Goal: Task Accomplishment & Management: Use online tool/utility

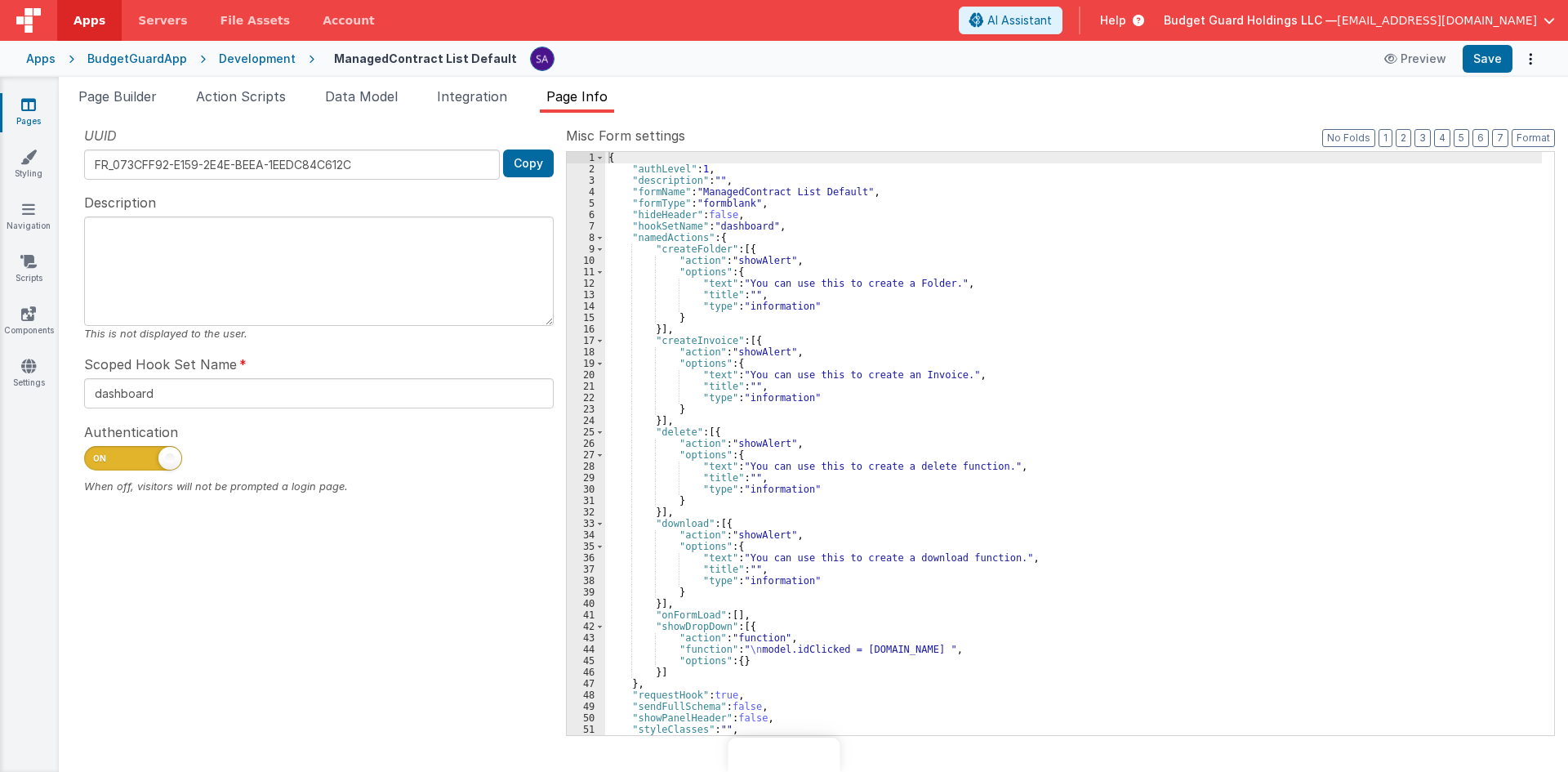
click at [178, 87] on ul "Page Builder Action Scripts Data Model Integration Page Info" at bounding box center [814, 99] width 1509 height 26
click at [140, 93] on span "Page Builder" at bounding box center [118, 97] width 78 height 17
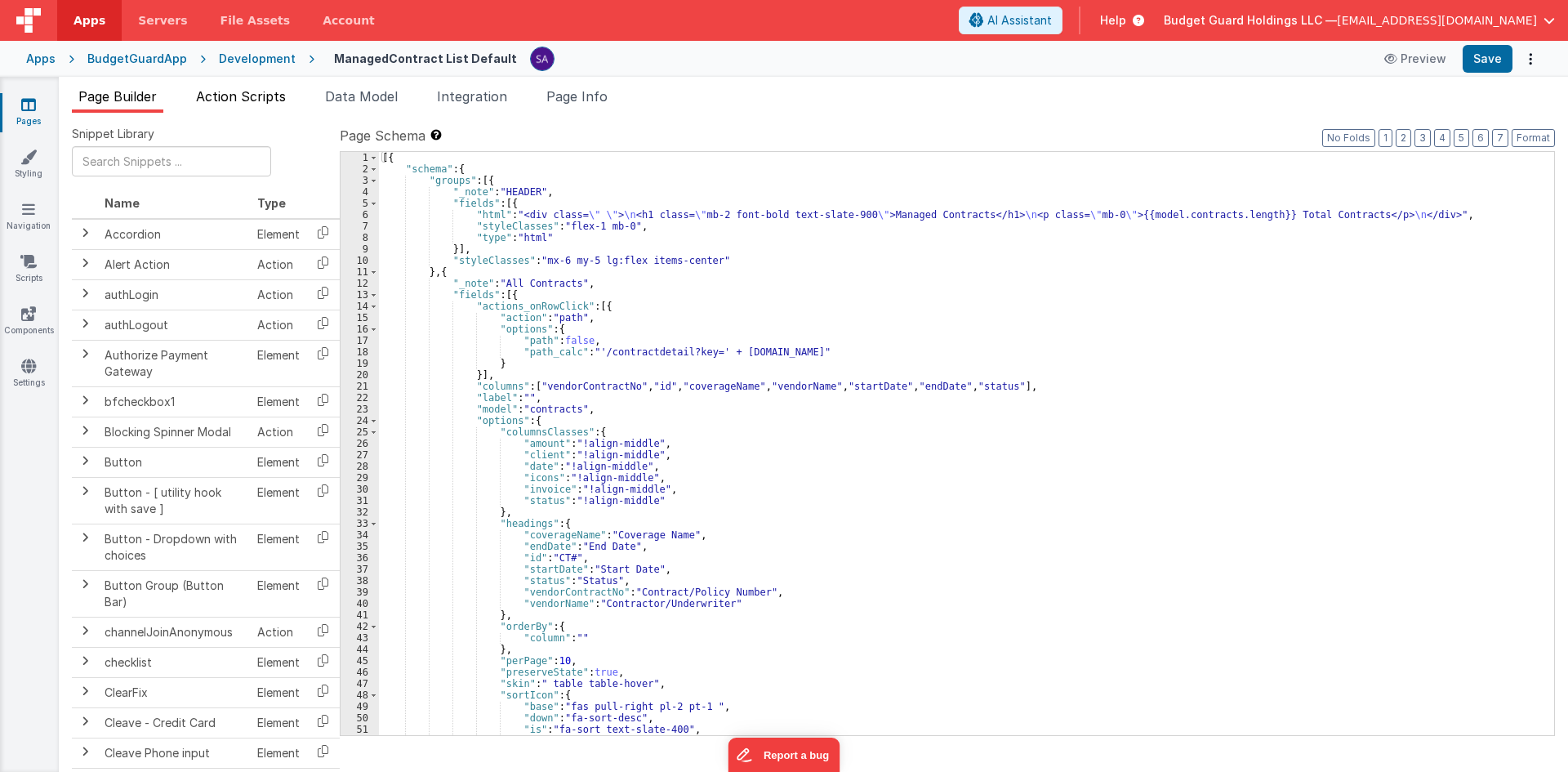
click at [269, 102] on span "Action Scripts" at bounding box center [241, 97] width 90 height 17
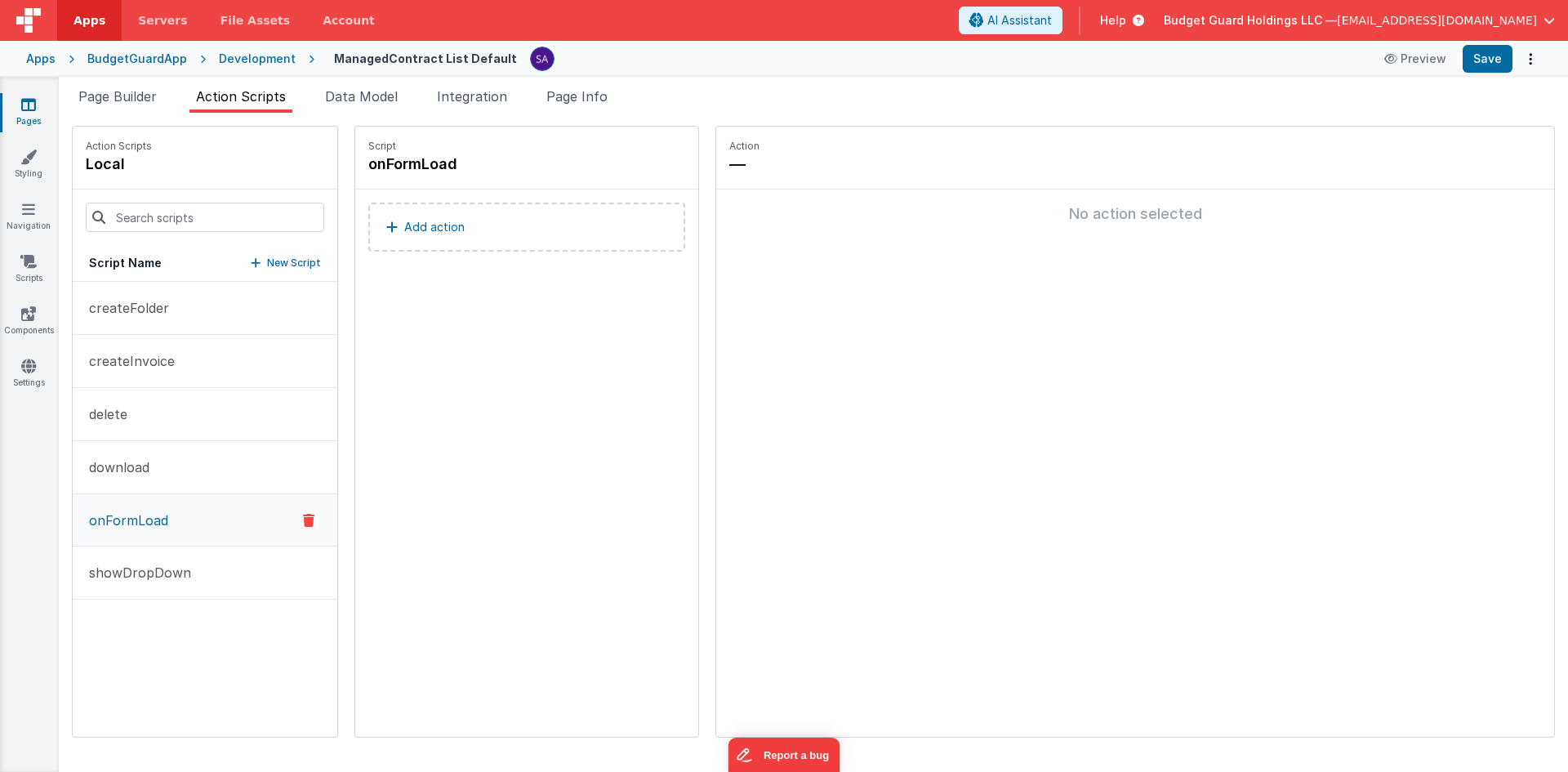
click at [486, 318] on div "Script onFormLoad Add action" at bounding box center [526, 432] width 343 height 610
click at [38, 253] on link "Scripts" at bounding box center [28, 269] width 59 height 33
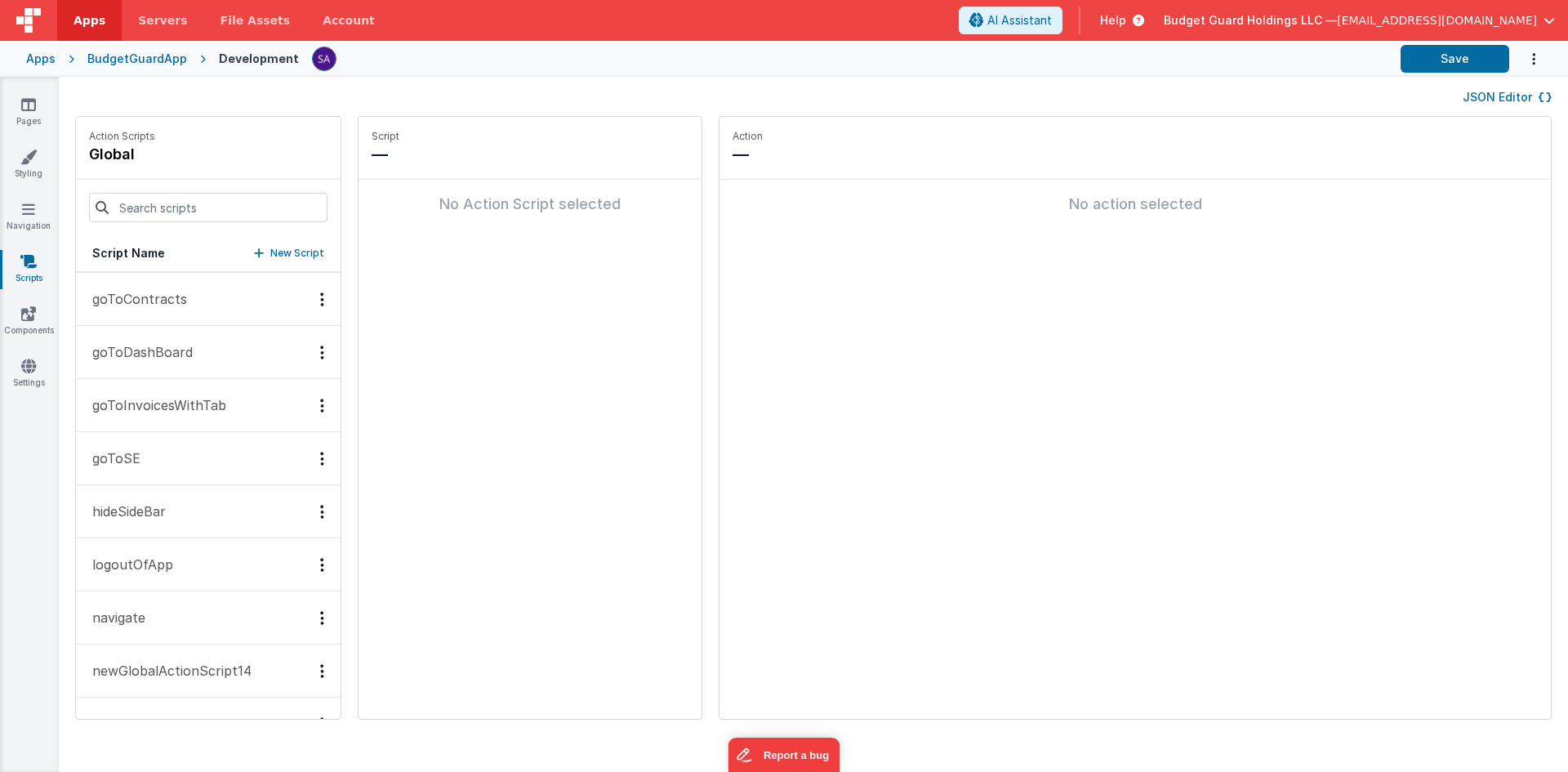
scroll to position [163, 0]
click at [210, 413] on button "goToDashBoard" at bounding box center [208, 401] width 264 height 53
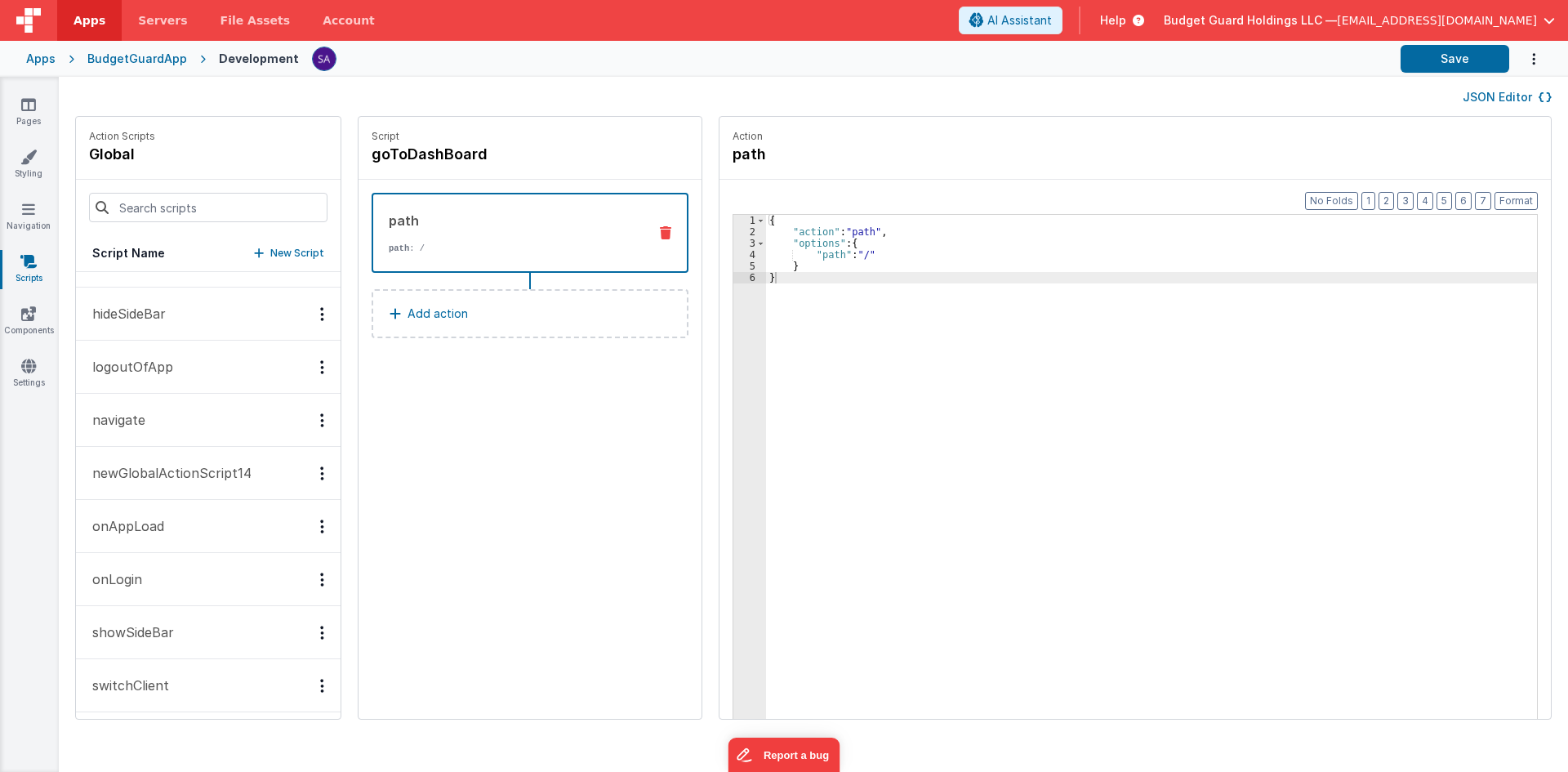
scroll to position [468, 0]
click at [203, 463] on button "onAppLoad" at bounding box center [208, 467] width 264 height 53
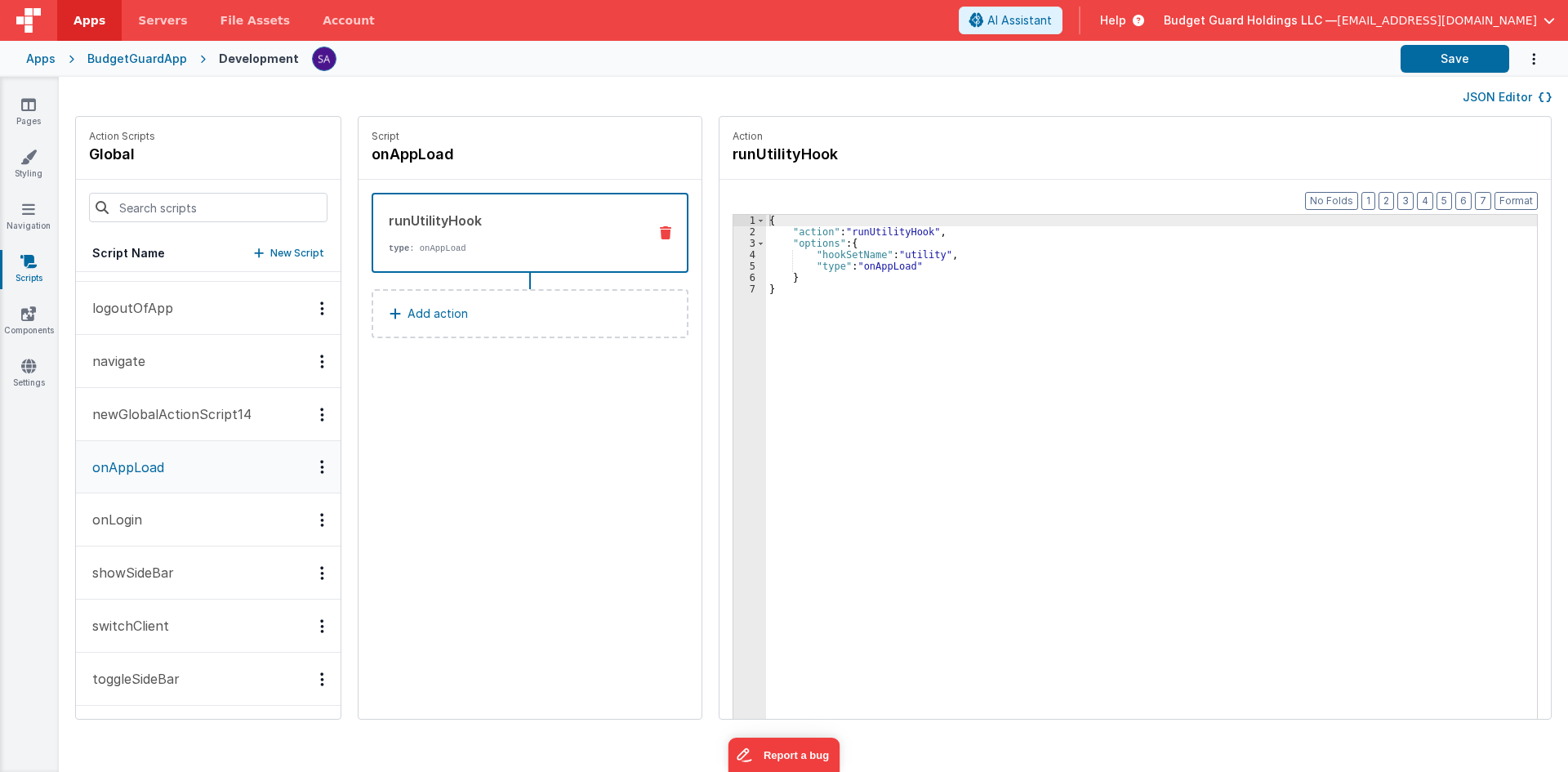
click at [610, 410] on div "Script onAppLoad runUtilityHook type : onAppLoad Add action" at bounding box center [529, 418] width 343 height 602
click at [973, 99] on div "JSON Editor" at bounding box center [813, 97] width 1476 height 20
drag, startPoint x: 24, startPoint y: 263, endPoint x: 117, endPoint y: 488, distance: 243.5
click at [24, 263] on icon at bounding box center [28, 262] width 17 height 17
click at [426, 158] on h4 "onAppLoad" at bounding box center [494, 153] width 245 height 23
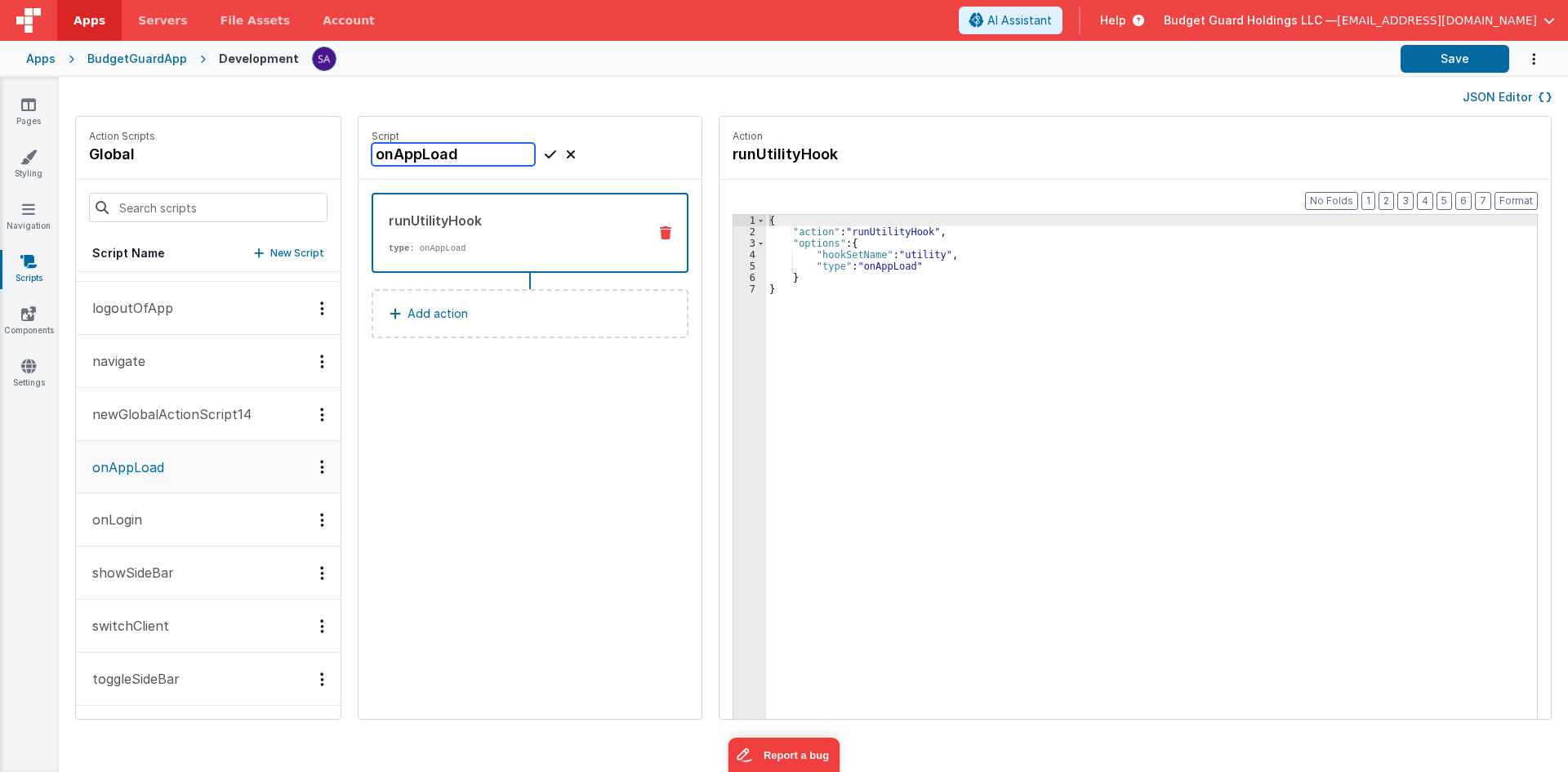
click at [426, 158] on input "onAppLoad" at bounding box center [453, 153] width 163 height 23
click at [478, 114] on div "JSON Editor" at bounding box center [814, 96] width 1509 height 39
click at [772, 433] on div "{ "action" : "runUtilityHook" , "options" : { "hookSetName" : "utility" , "type…" at bounding box center [1159, 504] width 786 height 578
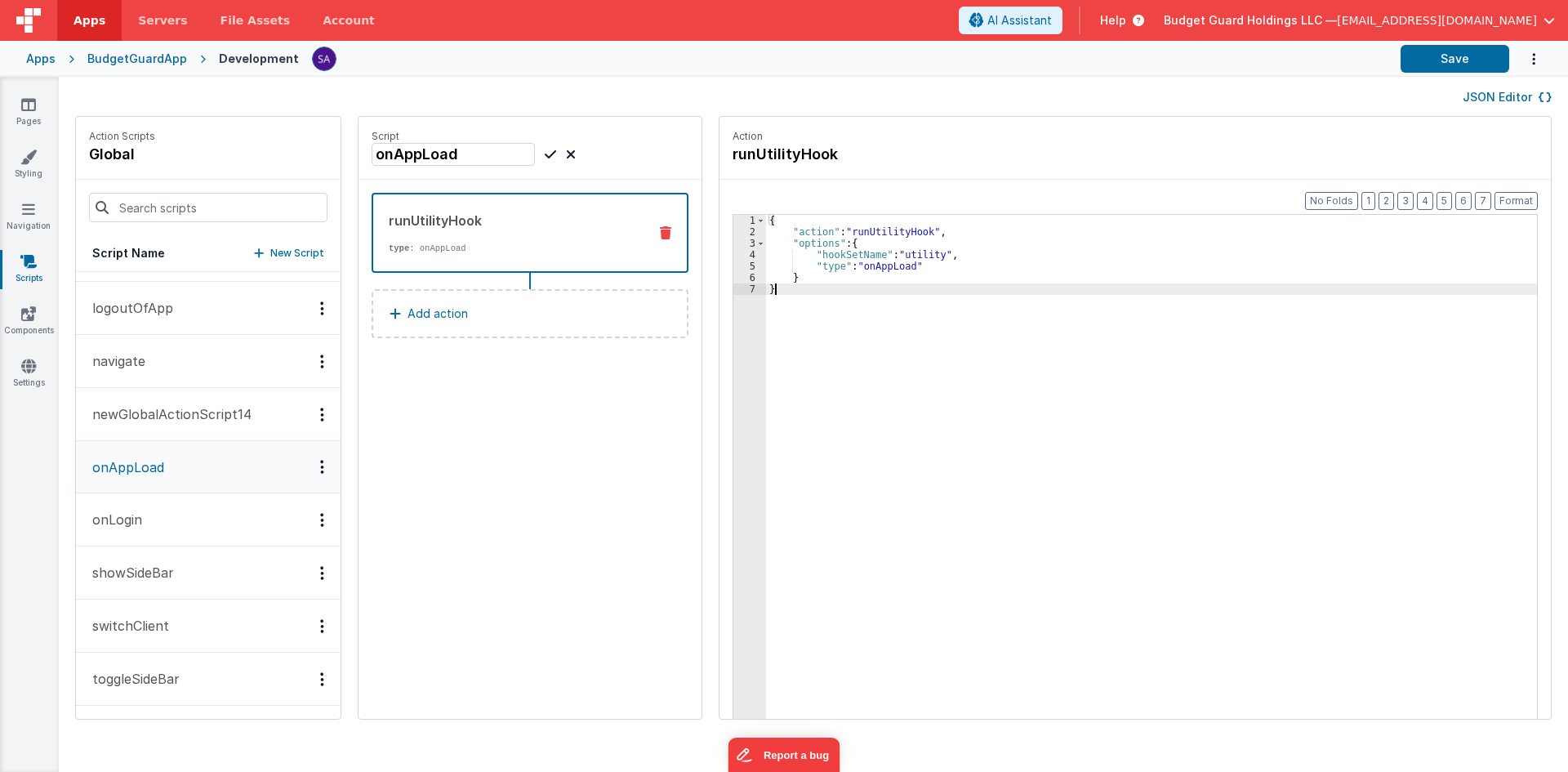
click at [937, 139] on p "Action" at bounding box center [1135, 137] width 805 height 13
click at [1120, 362] on div "{ "action" : "runUtilityHook" , "options" : { "hookSetName" : "utility" , "type…" at bounding box center [1159, 504] width 786 height 578
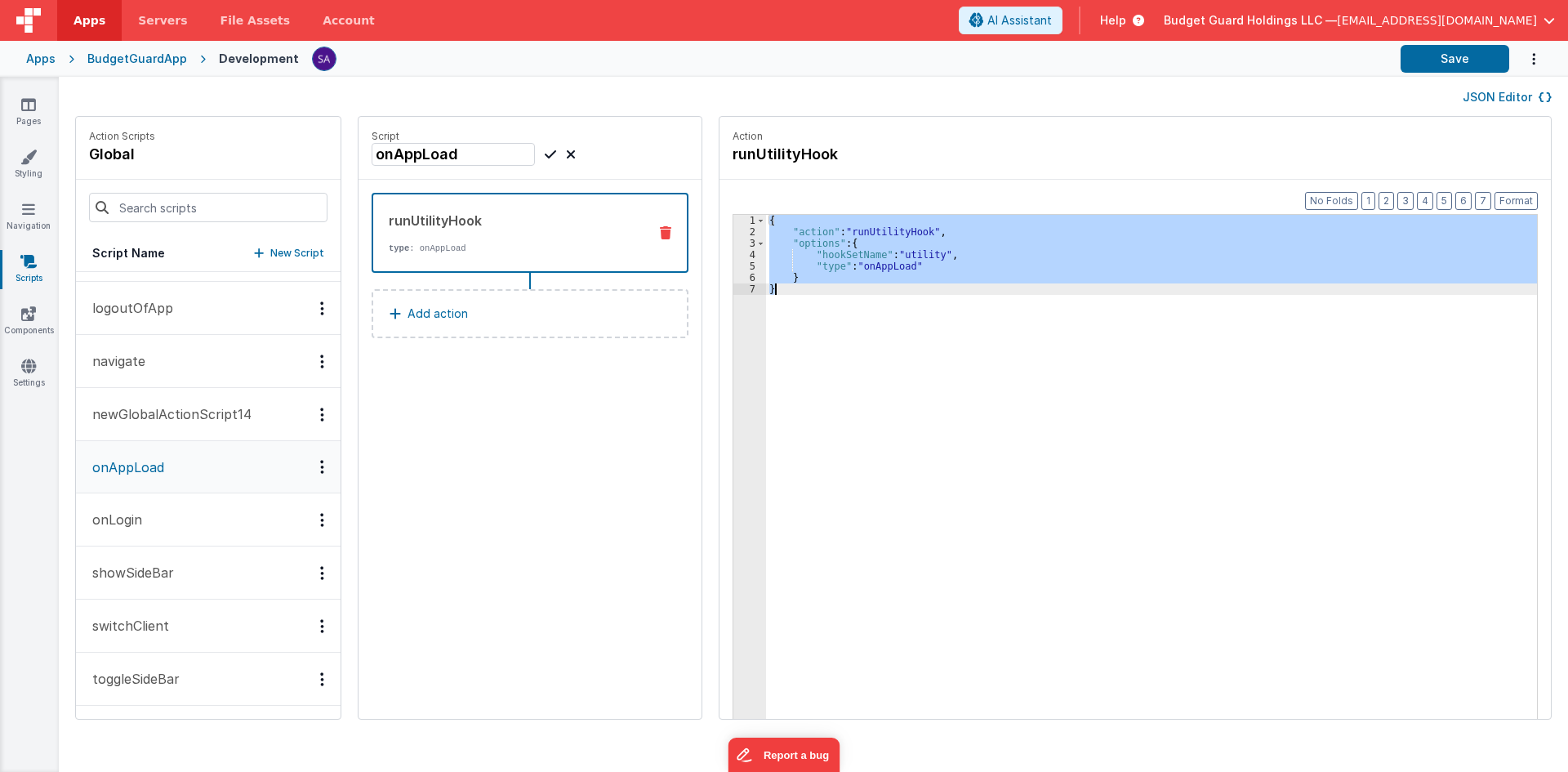
click at [604, 479] on div "Script onAppLoad runUtilityHook type : onAppLoad Add action" at bounding box center [529, 418] width 343 height 602
click at [30, 97] on icon at bounding box center [28, 105] width 15 height 17
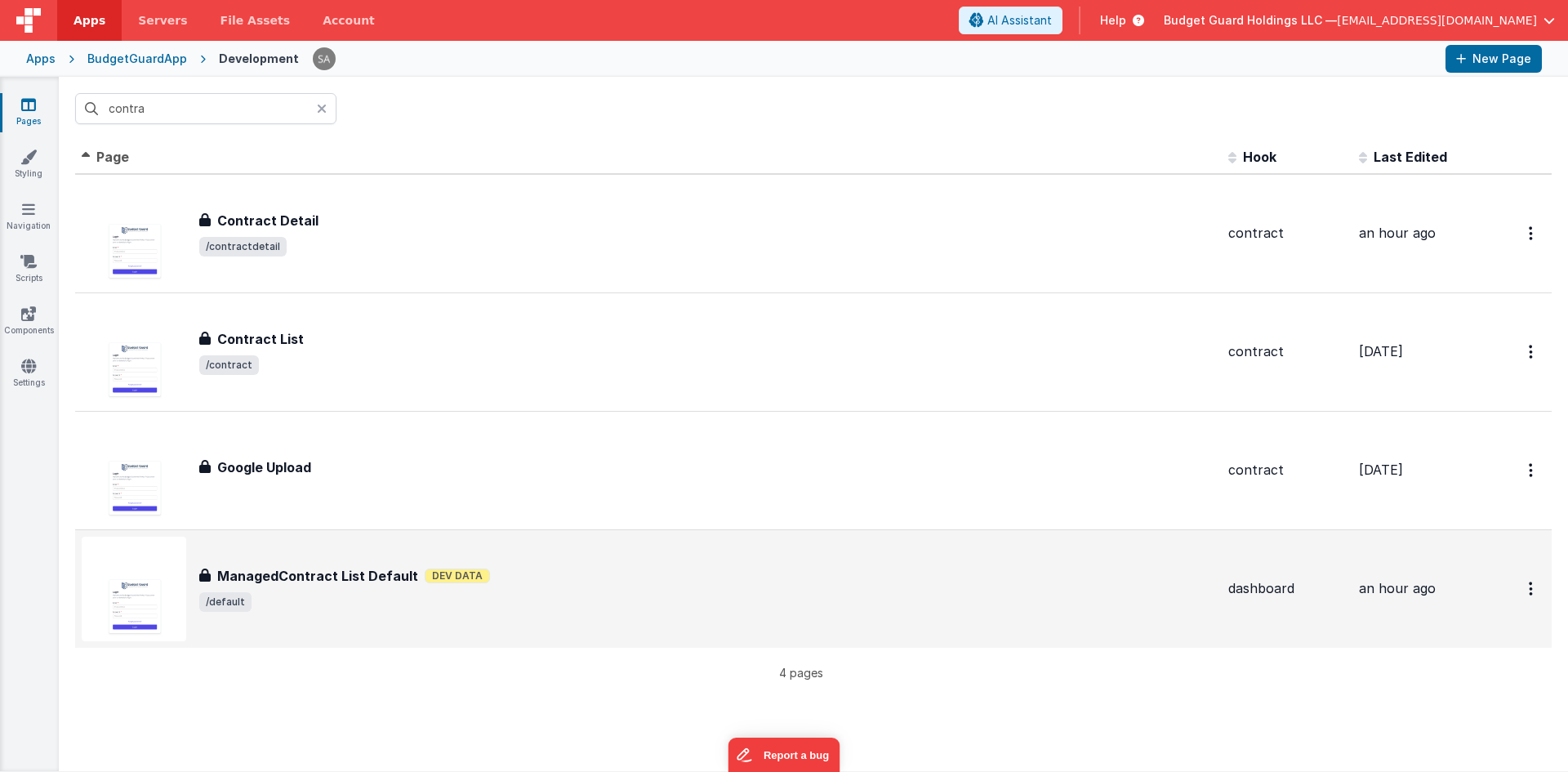
click at [348, 554] on div "ManagedContract List Default ManagedContract List Default Dev Data /default" at bounding box center [649, 589] width 1134 height 104
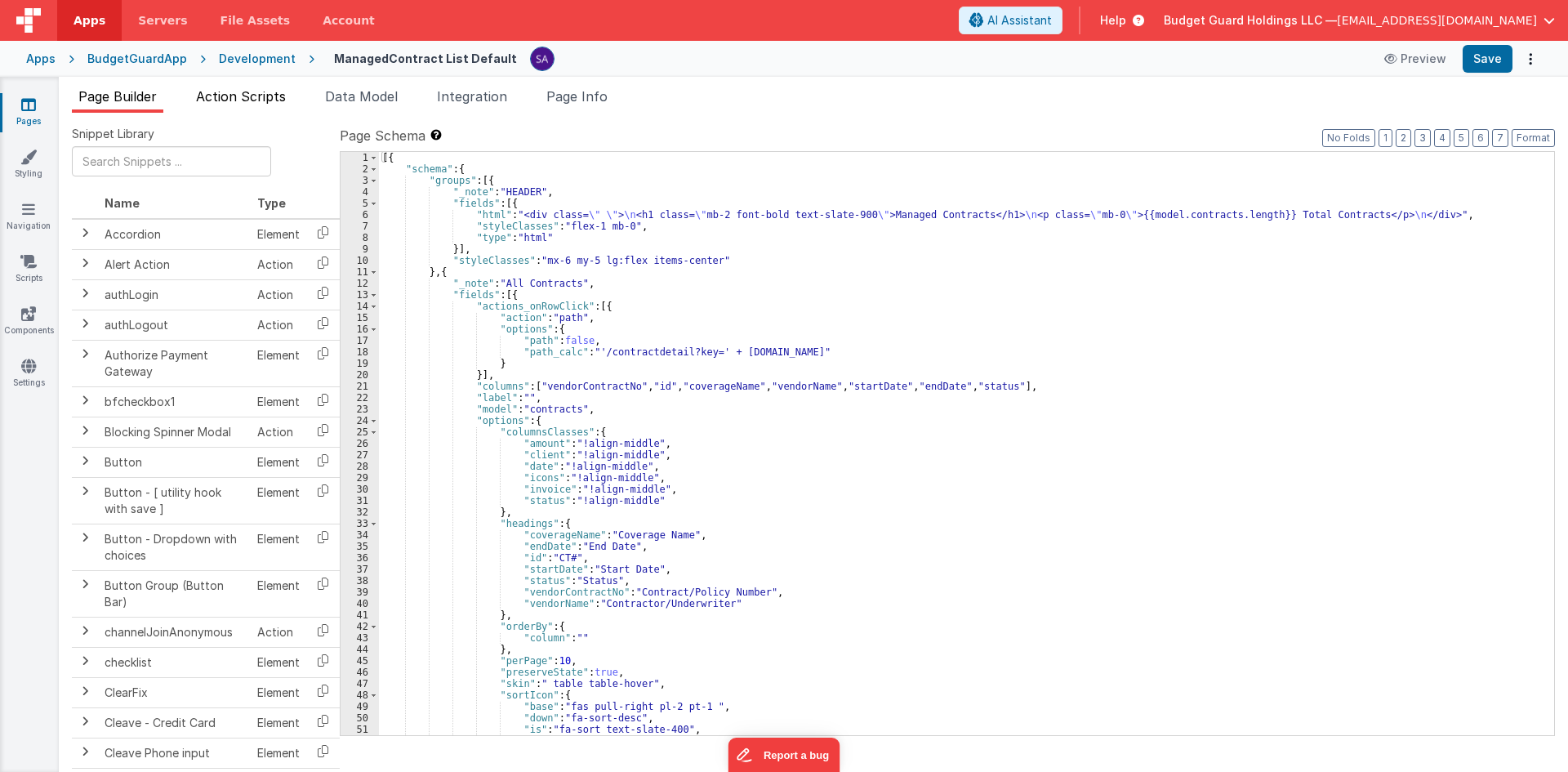
click at [262, 97] on span "Action Scripts" at bounding box center [241, 97] width 90 height 17
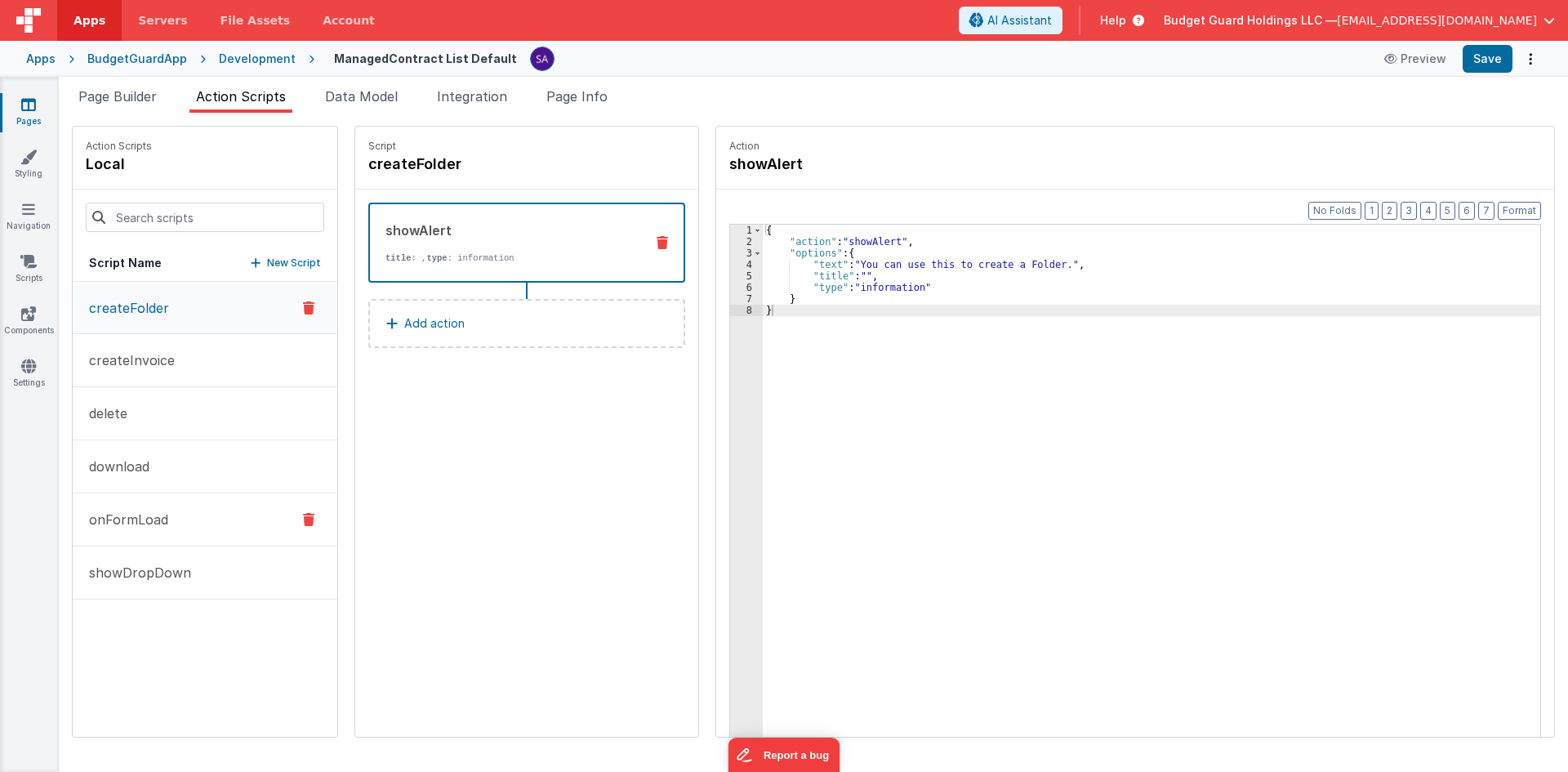
click at [180, 530] on button "onFormLoad" at bounding box center [204, 520] width 264 height 53
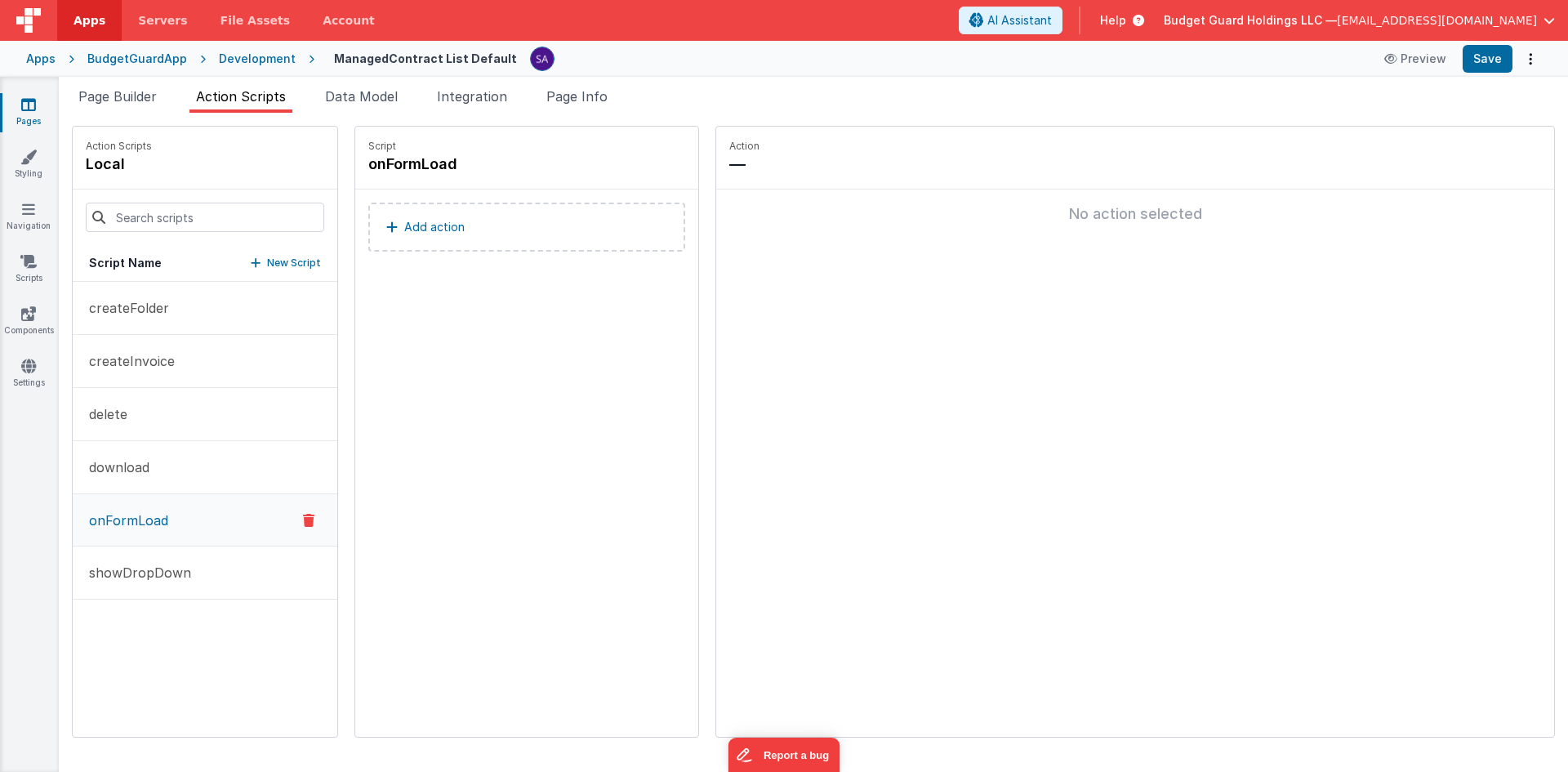
click at [437, 231] on p "Add action" at bounding box center [434, 228] width 60 height 20
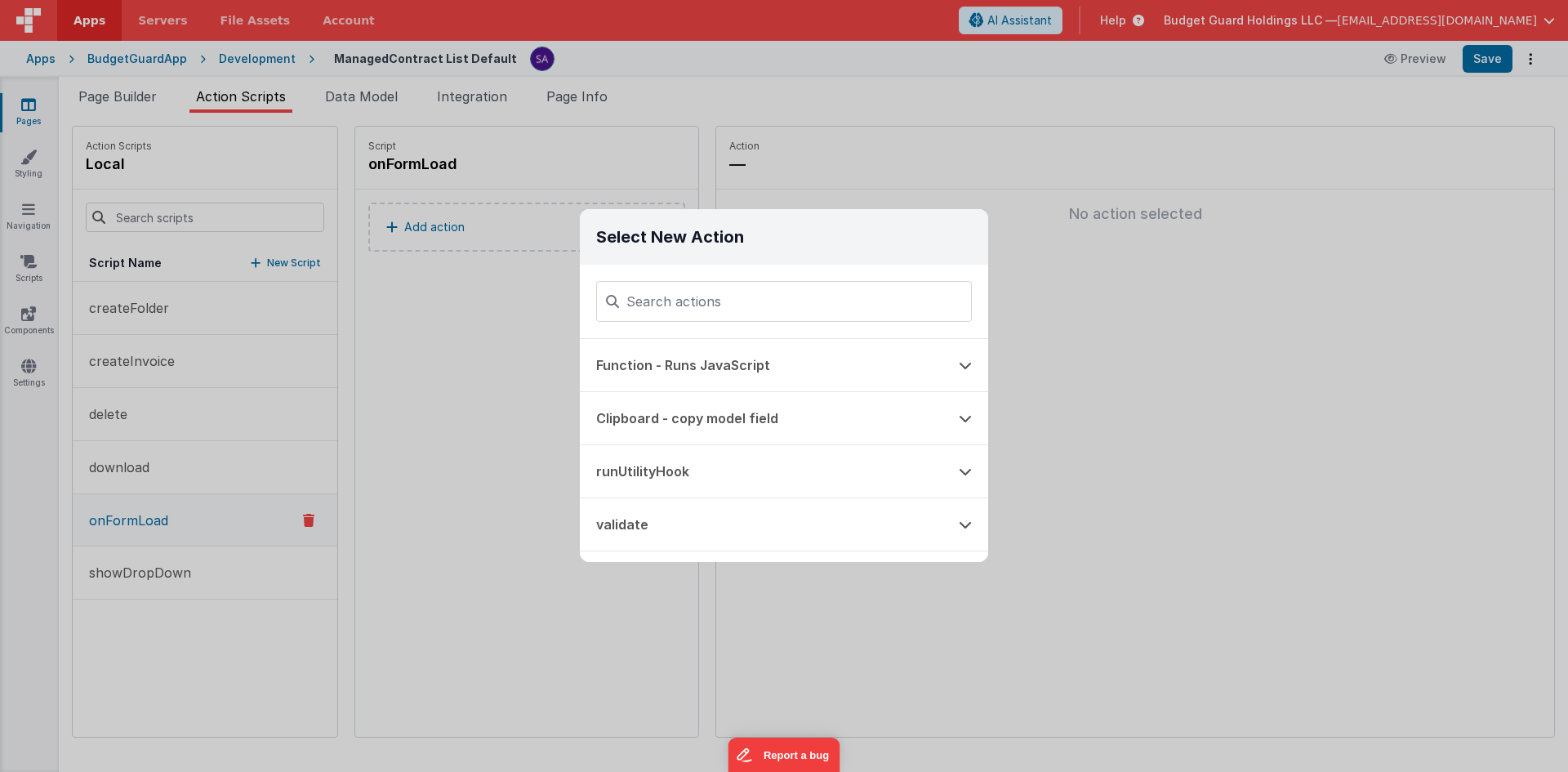
click at [704, 351] on button "Function - Runs JavaScript" at bounding box center [760, 365] width 363 height 53
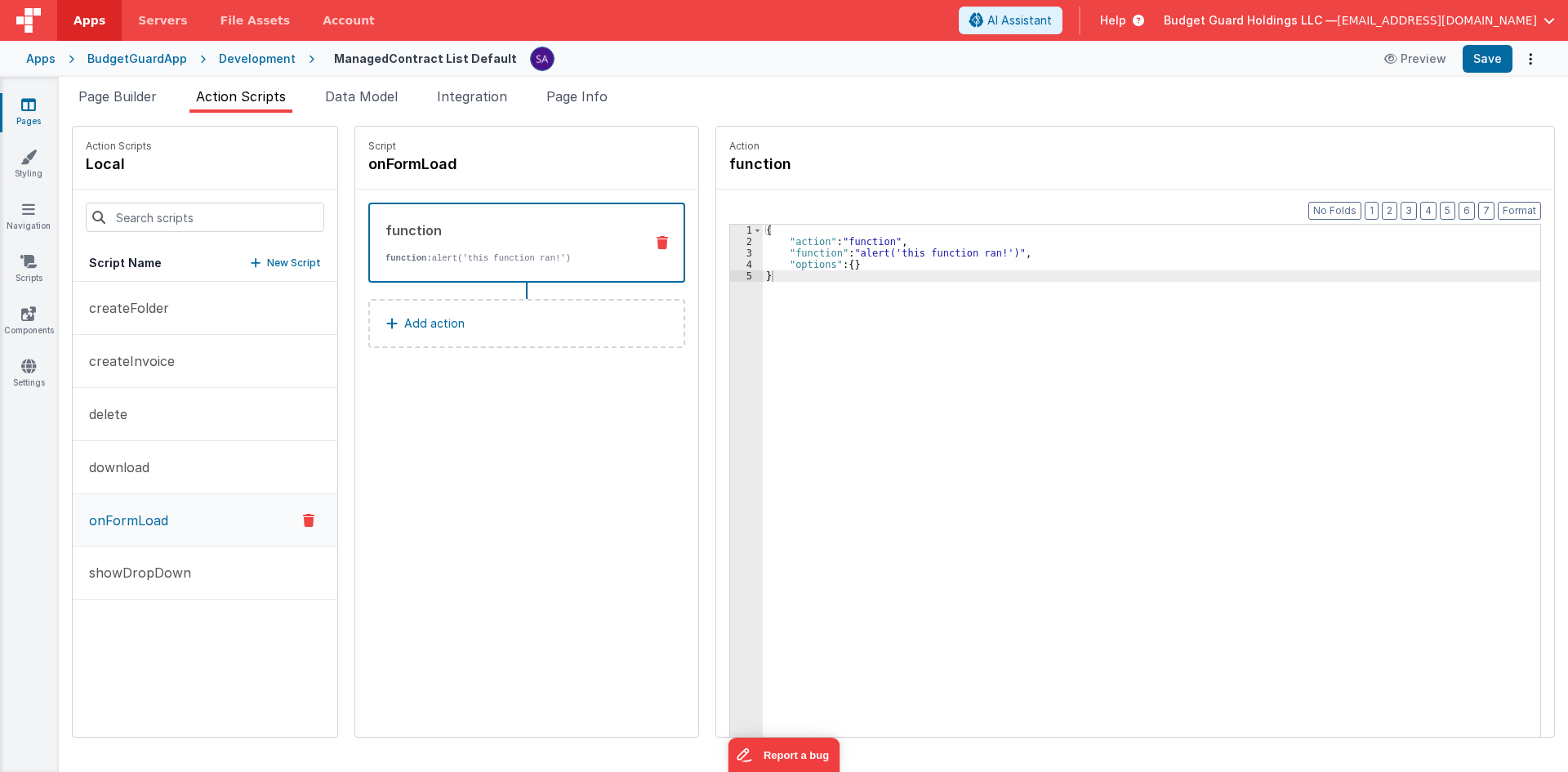
click at [876, 288] on div "{ "action" : "function" , "function" : "alert('this function ran!')" , "options…" at bounding box center [1159, 517] width 793 height 585
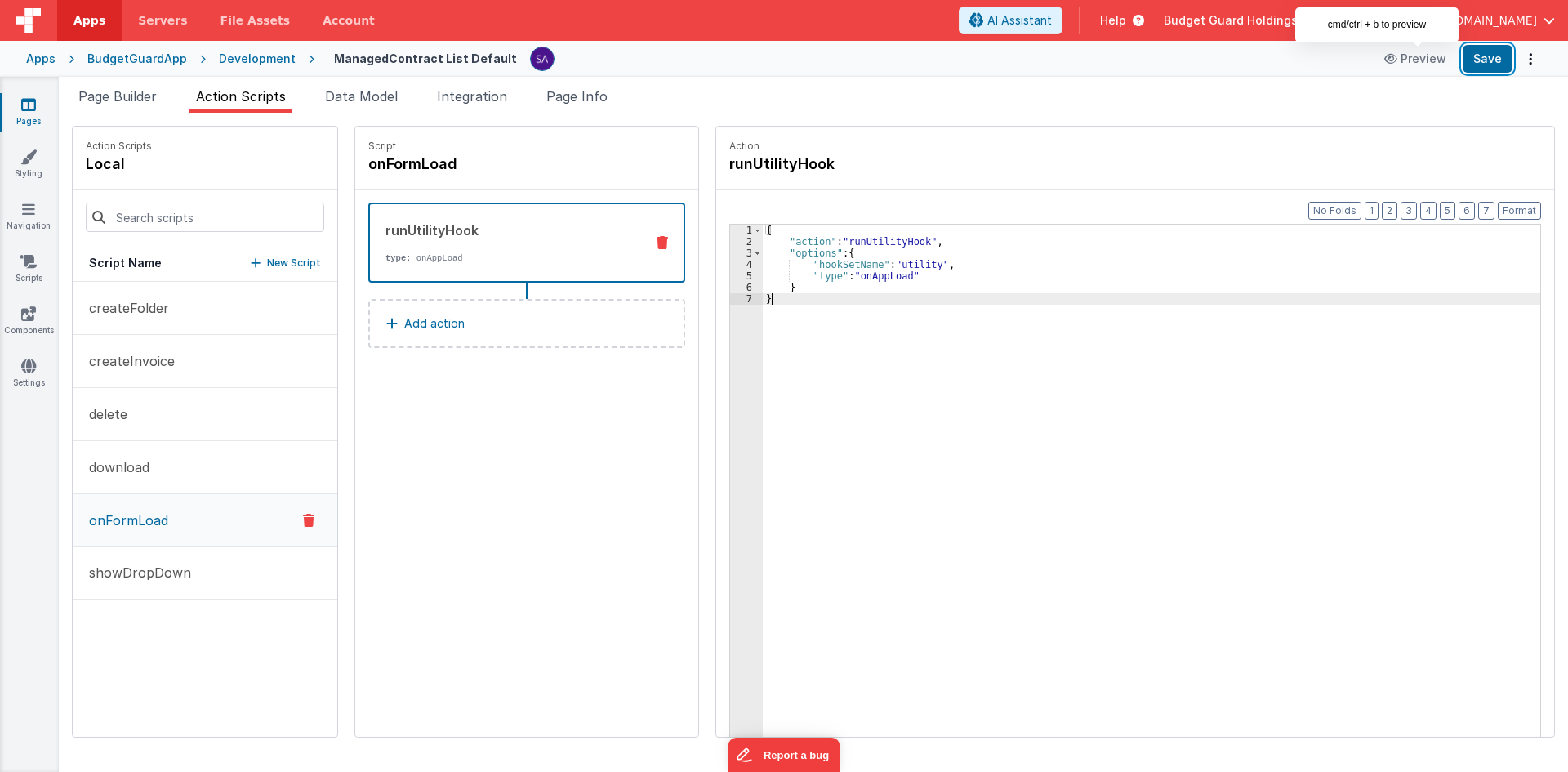
click at [1477, 57] on button "Save" at bounding box center [1487, 58] width 50 height 28
click at [29, 116] on link "Pages" at bounding box center [28, 113] width 59 height 33
